Goal: Task Accomplishment & Management: Complete application form

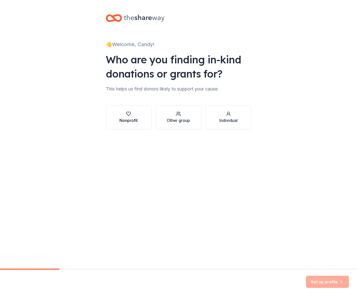
click at [126, 114] on icon "button" at bounding box center [128, 113] width 5 height 5
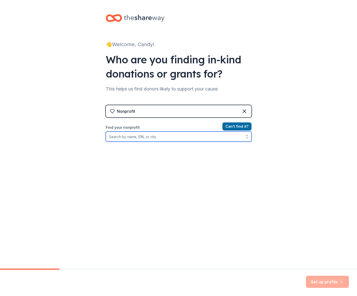
click at [122, 137] on input "Find your nonprofit" at bounding box center [179, 136] width 146 height 10
type input "Brotherhood Ride"
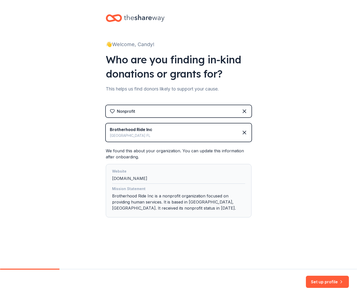
click at [139, 202] on div "Mission Statement Brotherhood Ride Inc is a nonprofit organization focused on p…" at bounding box center [178, 199] width 133 height 27
click at [326, 280] on button "Set up profile" at bounding box center [327, 281] width 43 height 12
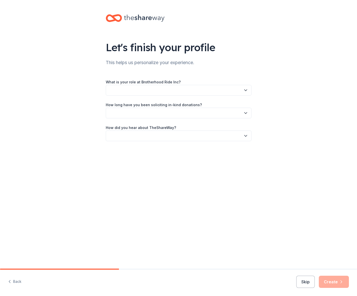
click at [136, 89] on button "button" at bounding box center [179, 90] width 146 height 11
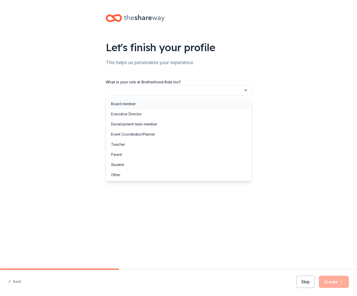
click at [132, 104] on div "Board member" at bounding box center [123, 104] width 25 height 6
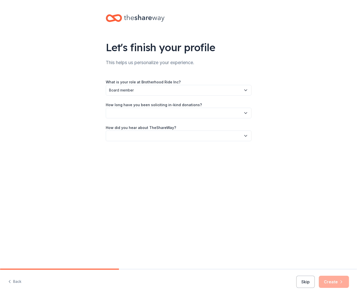
click at [124, 111] on button "button" at bounding box center [179, 113] width 146 height 11
click at [135, 157] on div "More than 5 years" at bounding box center [126, 157] width 30 height 6
click at [149, 134] on button "button" at bounding box center [179, 135] width 146 height 11
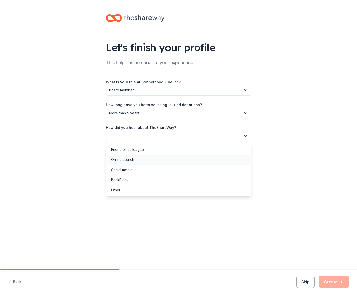
click at [134, 162] on div "Online search" at bounding box center [122, 159] width 23 height 6
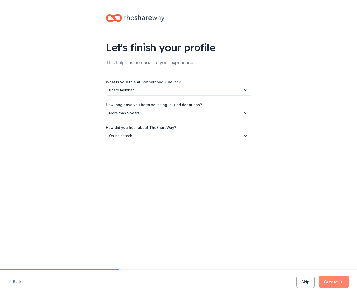
click at [328, 277] on button "Create" at bounding box center [334, 281] width 30 height 12
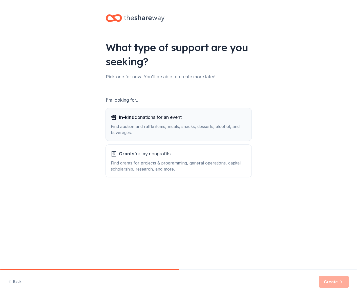
click at [149, 120] on span "In-kind donations for an event" at bounding box center [150, 117] width 63 height 8
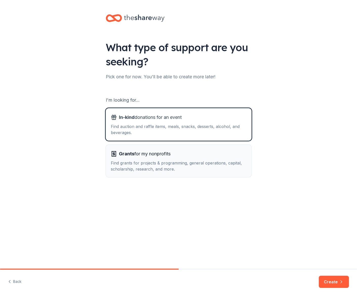
click at [131, 160] on div "Find grants for projects & programming, general operations, capital, scholarshi…" at bounding box center [179, 166] width 136 height 12
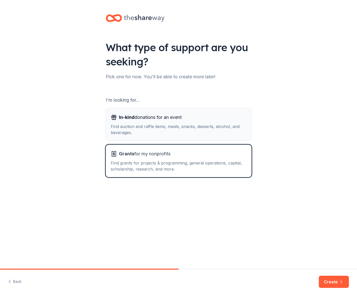
click at [135, 125] on div "Find auction and raffle items, meals, snacks, desserts, alcohol, and beverages." at bounding box center [179, 129] width 136 height 12
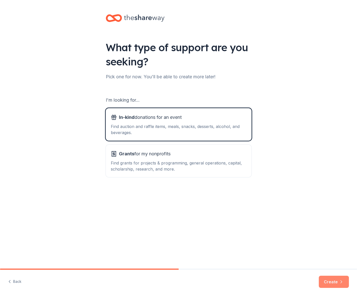
click at [331, 282] on button "Create" at bounding box center [334, 281] width 30 height 12
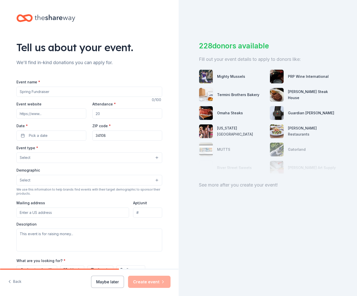
click at [40, 90] on input "Event name *" at bounding box center [89, 92] width 146 height 10
click at [88, 93] on input "Brotherhood Ride - Cycling for Fallen Hwroes" at bounding box center [89, 92] width 146 height 10
type input "Brotherhood Ride - Cycling for Fallen Heroes"
click at [44, 111] on input "Event website" at bounding box center [51, 113] width 70 height 10
click at [43, 109] on input "Event website" at bounding box center [51, 113] width 70 height 10
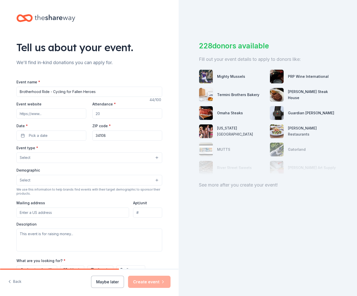
paste input "https://www.brotherhoodride.com/"
type input "https://www.brotherhoodride.com/"
drag, startPoint x: 110, startPoint y: 114, endPoint x: 96, endPoint y: 113, distance: 13.2
click at [96, 113] on input "Attendance *" at bounding box center [127, 113] width 70 height 10
type input "70"
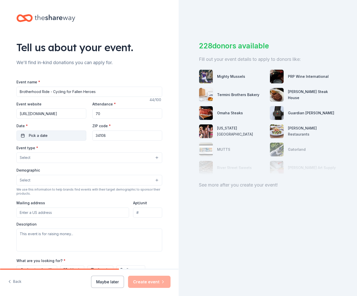
click at [50, 133] on button "Pick a date" at bounding box center [51, 135] width 70 height 10
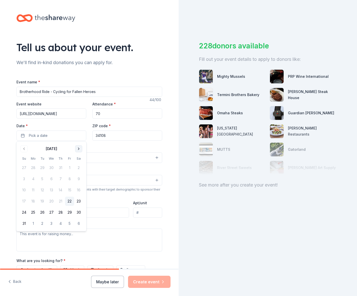
click at [80, 149] on button "Go to next month" at bounding box center [78, 148] width 7 height 7
click at [32, 202] on button "20" at bounding box center [33, 200] width 9 height 9
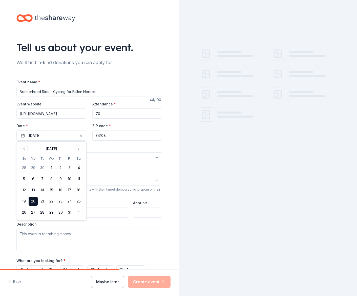
click at [113, 136] on input "34108" at bounding box center [127, 135] width 70 height 10
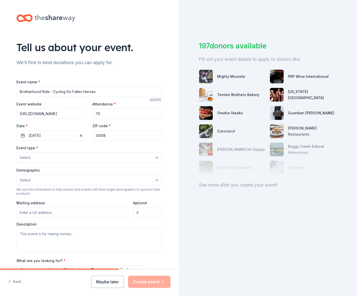
click at [62, 156] on button "Select" at bounding box center [89, 157] width 146 height 11
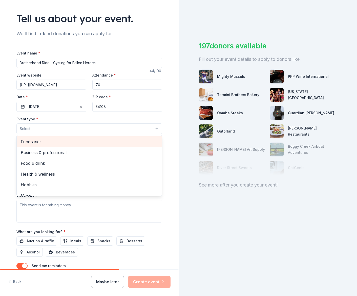
click at [48, 140] on span "Fundraiser" at bounding box center [89, 141] width 137 height 7
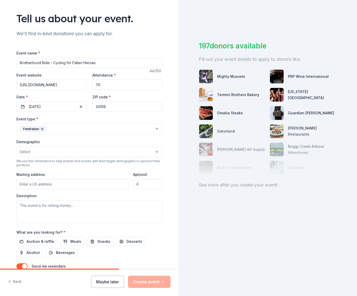
click at [81, 125] on button "Fundraiser" at bounding box center [89, 128] width 146 height 11
click at [51, 149] on button "Select" at bounding box center [89, 151] width 146 height 11
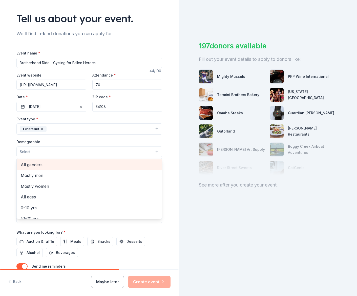
click at [40, 163] on span "All genders" at bounding box center [89, 164] width 137 height 7
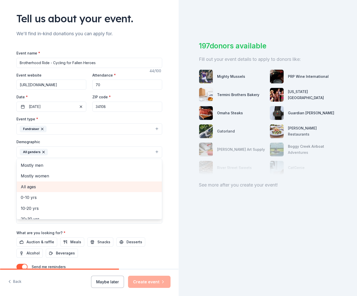
click at [31, 185] on span "All ages" at bounding box center [89, 186] width 137 height 7
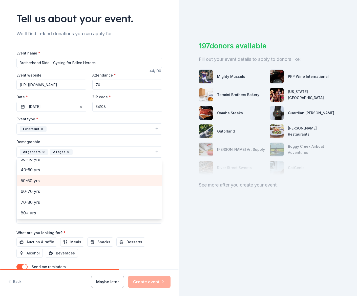
scroll to position [38, 0]
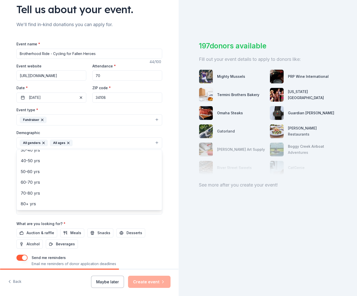
click at [89, 144] on button "All genders All ages" at bounding box center [89, 142] width 146 height 11
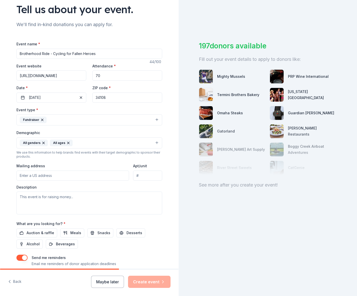
click at [42, 175] on input "Mailing address" at bounding box center [72, 175] width 113 height 10
type input "26449 Lucky Stone Road, Bonita Springs, FL, 34135"
click at [140, 174] on input "Apt/unit" at bounding box center [147, 175] width 29 height 10
type input "102"
paste textarea "he Brotherhood Ride organization which consists of Firefighters, Police Officer…"
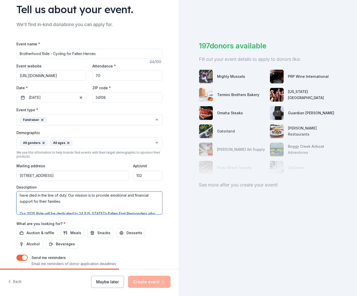
scroll to position [0, 0]
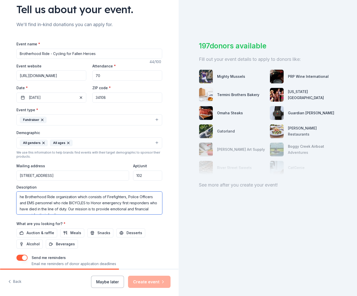
click at [19, 197] on textarea "he Brotherhood Ride organization which consists of Firefighters, Police Officer…" at bounding box center [89, 202] width 146 height 23
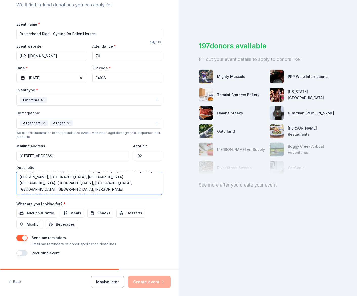
scroll to position [69, 0]
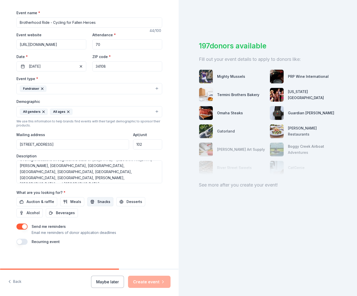
click at [97, 200] on span "Snacks" at bounding box center [103, 202] width 13 height 6
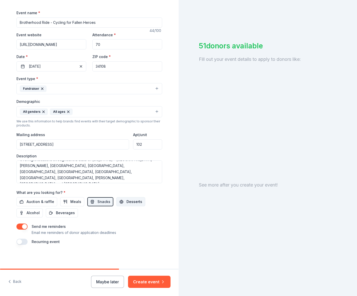
click at [128, 200] on span "Desserts" at bounding box center [135, 202] width 16 height 6
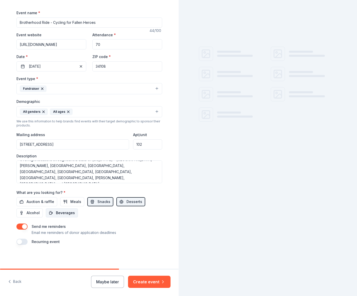
click at [66, 210] on span "Beverages" at bounding box center [65, 213] width 19 height 6
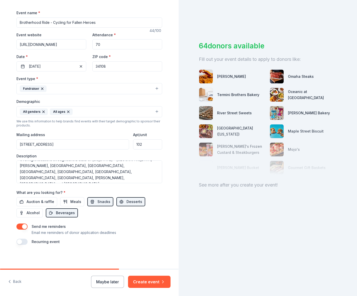
click at [24, 241] on button "button" at bounding box center [21, 242] width 11 height 6
drag, startPoint x: 146, startPoint y: 281, endPoint x: 387, endPoint y: 216, distance: 249.4
click at [58, 174] on textarea "The Brotherhood Ride organization consists of Firefighters, Police Officers and…" at bounding box center [89, 171] width 146 height 23
paste textarea "We are requesting an in-kind product donation to ensure our team receives the p…"
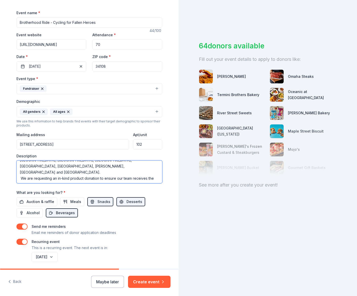
scroll to position [87, 0]
click at [47, 170] on textarea "The Brotherhood Ride organization consists of Firefighters, Police Officers and…" at bounding box center [89, 171] width 146 height 23
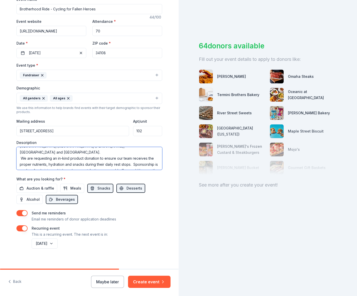
scroll to position [84, 0]
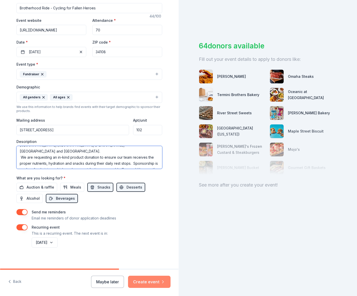
type textarea "The Brotherhood Ride organization consists of Firefighters, Police Officers and…"
click at [146, 282] on button "Create event" at bounding box center [149, 281] width 43 height 12
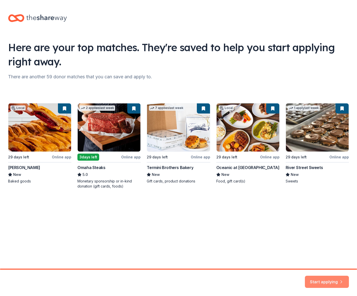
click at [324, 279] on button "Start applying" at bounding box center [327, 278] width 44 height 12
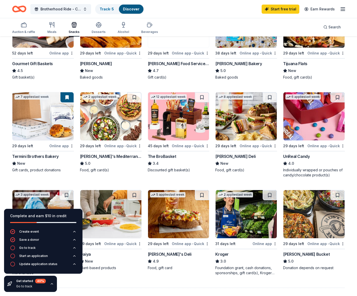
scroll to position [192, 0]
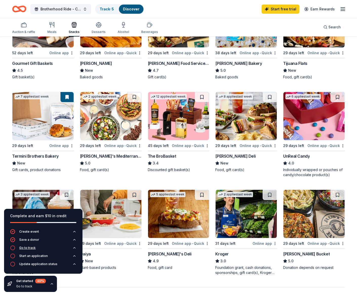
click at [12, 247] on icon "button" at bounding box center [12, 247] width 5 height 5
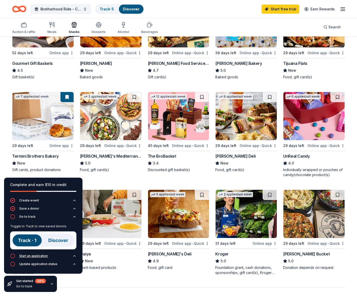
click at [12, 254] on icon "button" at bounding box center [12, 255] width 5 height 5
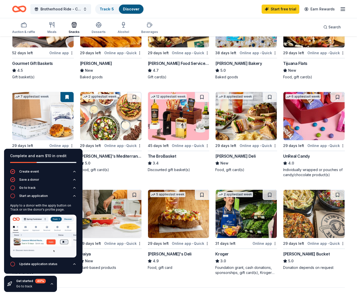
click at [120, 181] on div "2 applies last week Local 45 days left Online app • Quick 4 Rivers Smokehouse N…" at bounding box center [178, 88] width 333 height 374
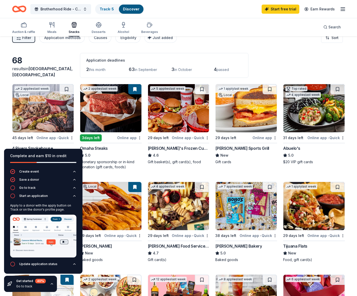
scroll to position [0, 0]
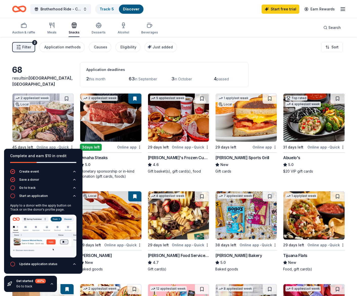
click at [118, 166] on div "5.0" at bounding box center [111, 165] width 62 height 6
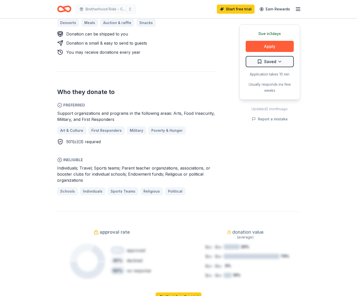
scroll to position [131, 0]
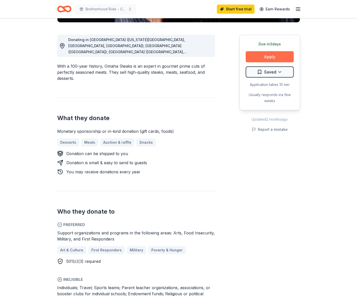
click at [265, 57] on button "Apply" at bounding box center [270, 56] width 48 height 11
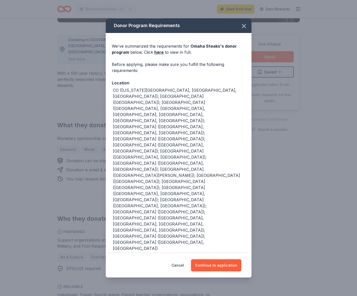
scroll to position [13, 0]
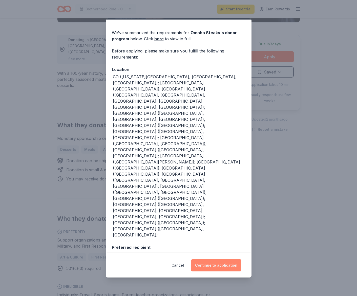
click at [216, 265] on button "Continue to application" at bounding box center [216, 265] width 50 height 12
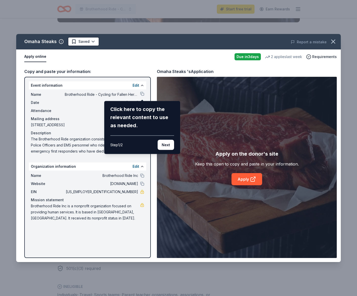
click at [85, 99] on div "Omaha Steaks Saved Report a mistake Apply online Due in 3 days 2 applies last w…" at bounding box center [178, 148] width 325 height 228
click at [163, 143] on button "Next" at bounding box center [166, 145] width 16 height 10
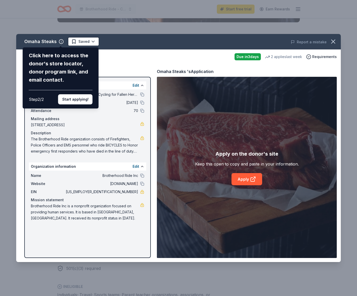
click at [142, 95] on div "Omaha Steaks Click here to access the donor's store locator, donor program link…" at bounding box center [178, 148] width 325 height 228
click at [76, 207] on div "Omaha Steaks Click here to access the donor's store locator, donor program link…" at bounding box center [178, 148] width 325 height 228
click at [245, 179] on div "Omaha Steaks Click here to access the donor's store locator, donor program link…" at bounding box center [178, 148] width 325 height 228
click at [243, 176] on div "Omaha Steaks Click here to access the donor's store locator, donor program link…" at bounding box center [178, 148] width 325 height 228
click at [245, 181] on div "Omaha Steaks Click here to access the donor's store locator, donor program link…" at bounding box center [178, 148] width 325 height 228
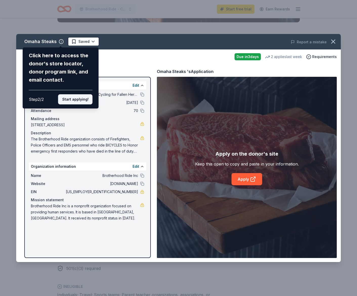
click at [75, 94] on button "Start applying!" at bounding box center [75, 99] width 34 height 10
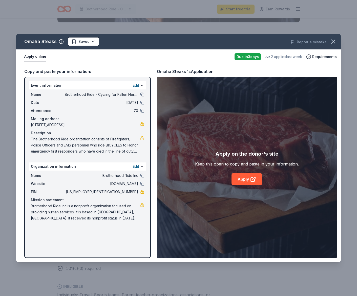
click at [243, 175] on div "Omaha Steaks Saved Report a mistake Apply online Due in 3 days 2 applies last w…" at bounding box center [178, 148] width 325 height 228
click at [244, 179] on div "Omaha Steaks Saved Report a mistake Apply online Due in 3 days 2 applies last w…" at bounding box center [178, 148] width 325 height 228
click at [246, 178] on link "Apply" at bounding box center [247, 179] width 31 height 12
click at [335, 40] on icon "button" at bounding box center [333, 41] width 7 height 7
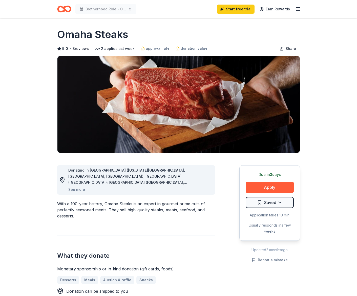
scroll to position [0, 0]
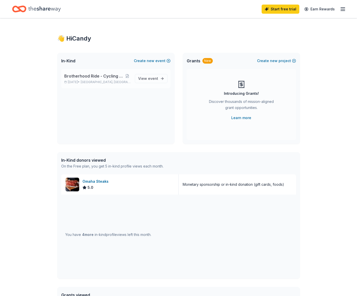
click at [92, 77] on span "Brotherhood Ride - Cycling for Fallen Heroes" at bounding box center [94, 76] width 60 height 6
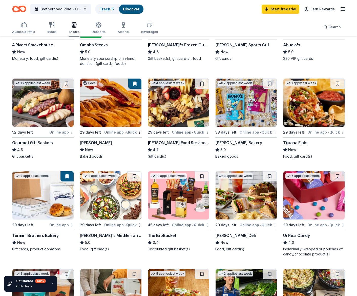
scroll to position [119, 0]
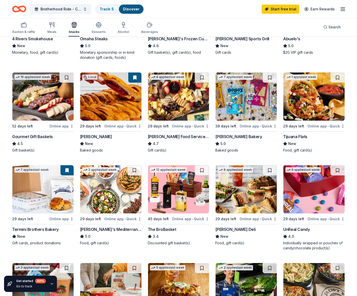
click at [174, 135] on div "[PERSON_NAME] Food Service Store" at bounding box center [179, 136] width 62 height 6
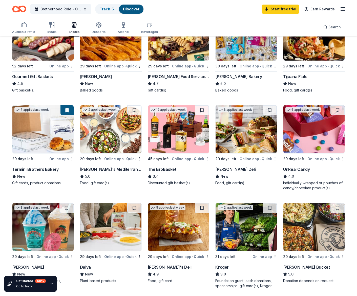
scroll to position [180, 0]
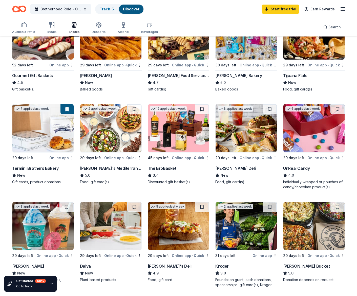
click at [34, 164] on div "7 applies last week 29 days left Online app Termini Brothers Bakery New Gift ca…" at bounding box center [43, 144] width 62 height 81
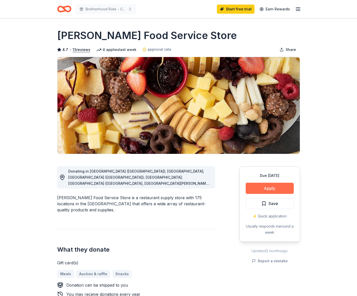
click at [271, 188] on button "Apply" at bounding box center [270, 188] width 48 height 11
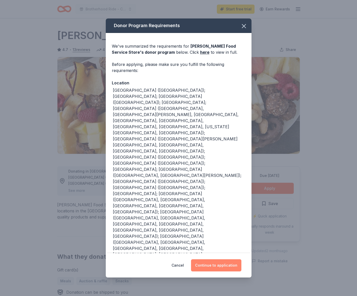
click at [216, 262] on button "Continue to application" at bounding box center [216, 265] width 50 height 12
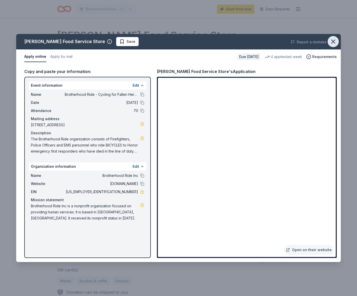
click at [334, 41] on icon "button" at bounding box center [333, 41] width 7 height 7
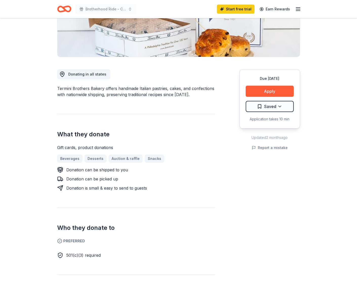
scroll to position [113, 0]
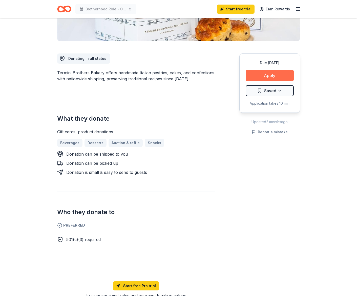
click at [267, 75] on button "Apply" at bounding box center [270, 75] width 48 height 11
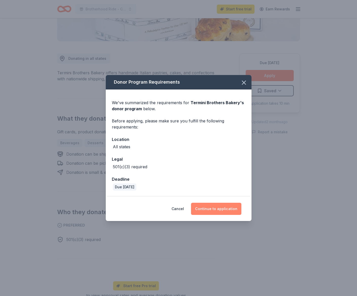
click at [217, 212] on button "Continue to application" at bounding box center [216, 209] width 50 height 12
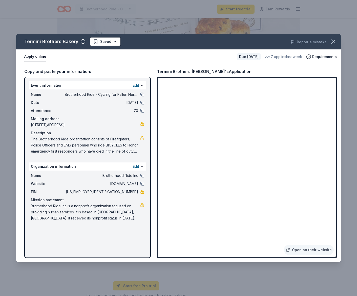
click at [353, 180] on div "Termini Brothers Bakery Saved Report a mistake Apply online Due [DATE] 7 applie…" at bounding box center [178, 148] width 357 height 296
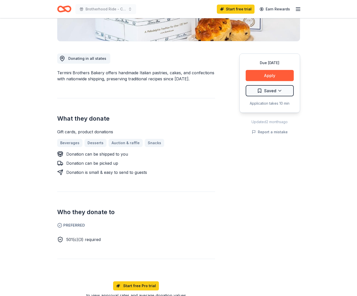
drag, startPoint x: 104, startPoint y: 72, endPoint x: 54, endPoint y: 72, distance: 49.9
click at [54, 72] on div "Termini Brothers Bakery New 7 applies last week Share Donating in all states Te…" at bounding box center [178, 218] width 259 height 625
drag, startPoint x: 56, startPoint y: 72, endPoint x: 101, endPoint y: 72, distance: 44.1
click at [101, 72] on div "Termini Brothers Bakery New 7 applies last week Share Donating in all states Te…" at bounding box center [178, 218] width 259 height 625
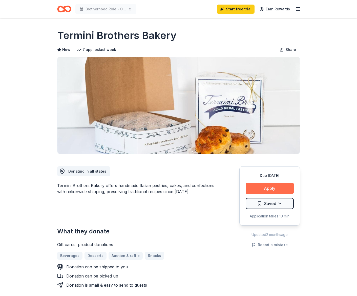
click at [271, 187] on button "Apply" at bounding box center [270, 188] width 48 height 11
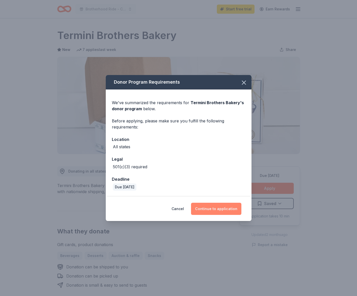
click at [216, 207] on button "Continue to application" at bounding box center [216, 209] width 50 height 12
